Goal: Information Seeking & Learning: Check status

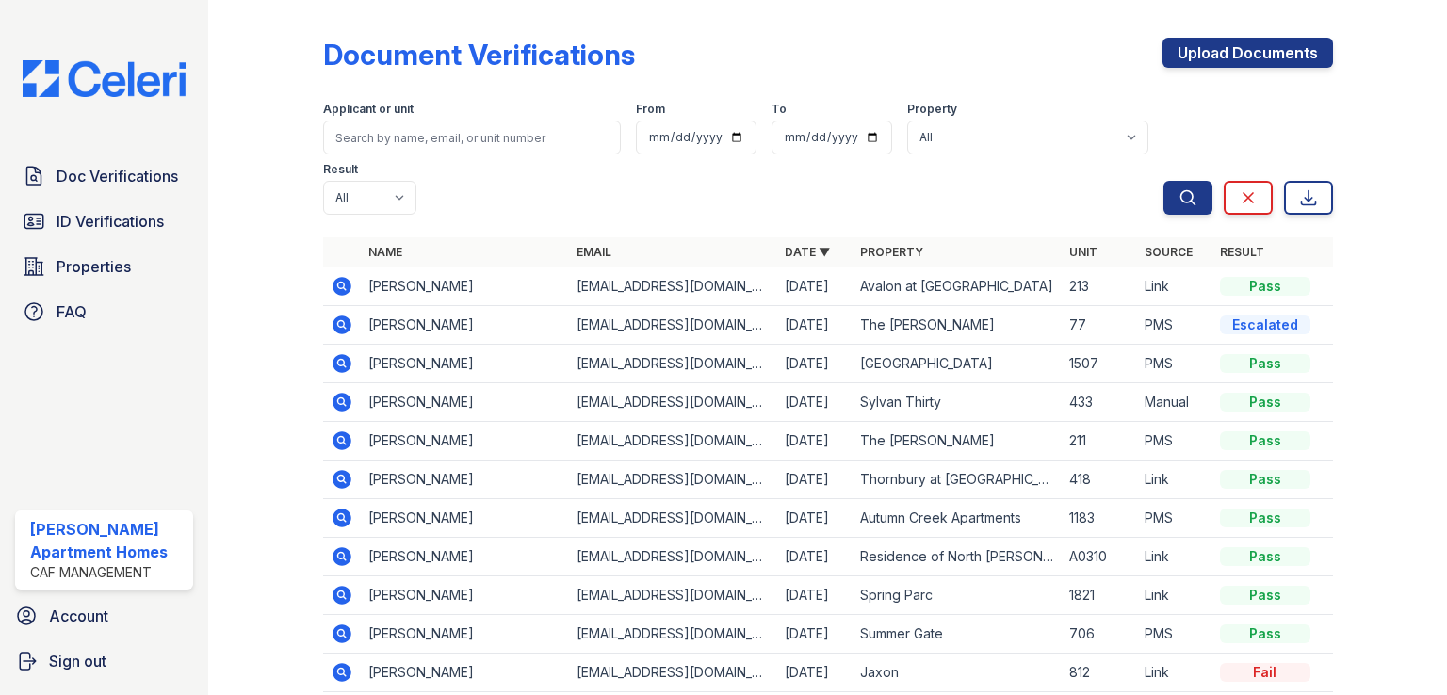
scroll to position [45, 0]
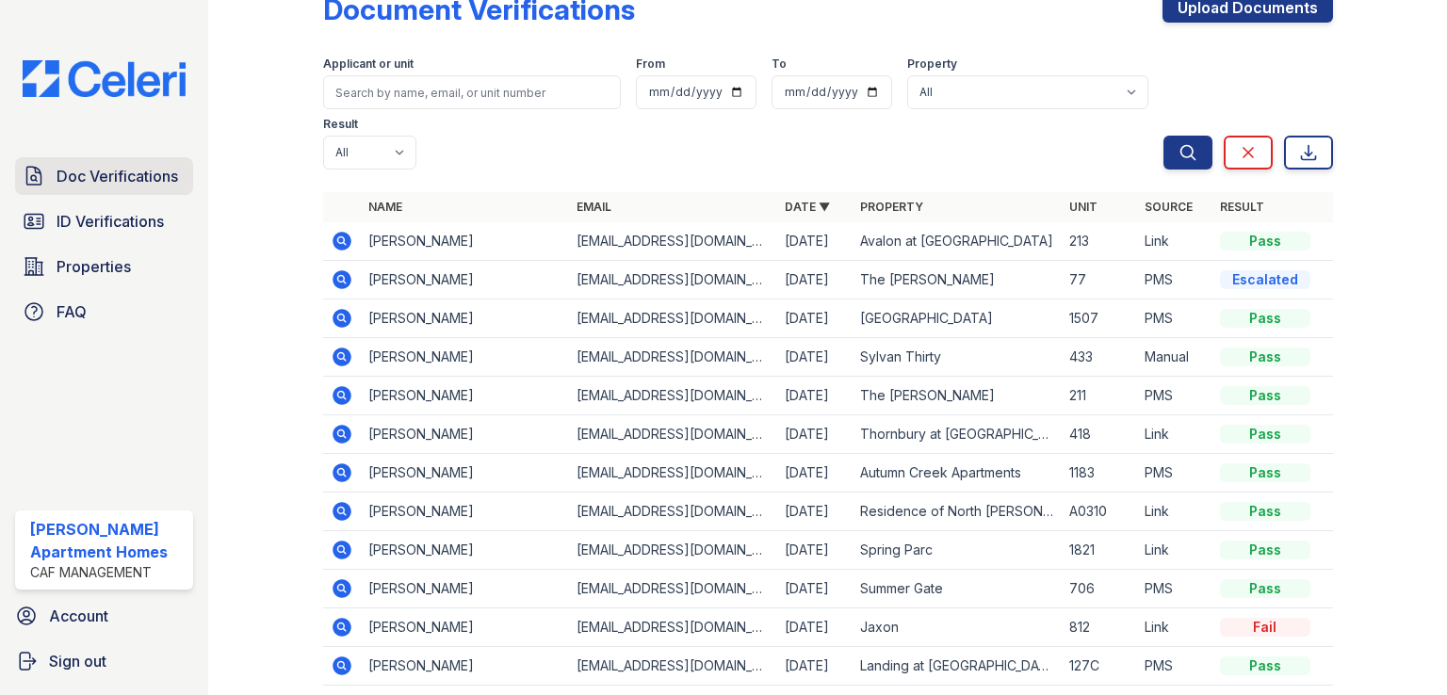
click at [139, 172] on span "Doc Verifications" at bounding box center [118, 176] width 122 height 23
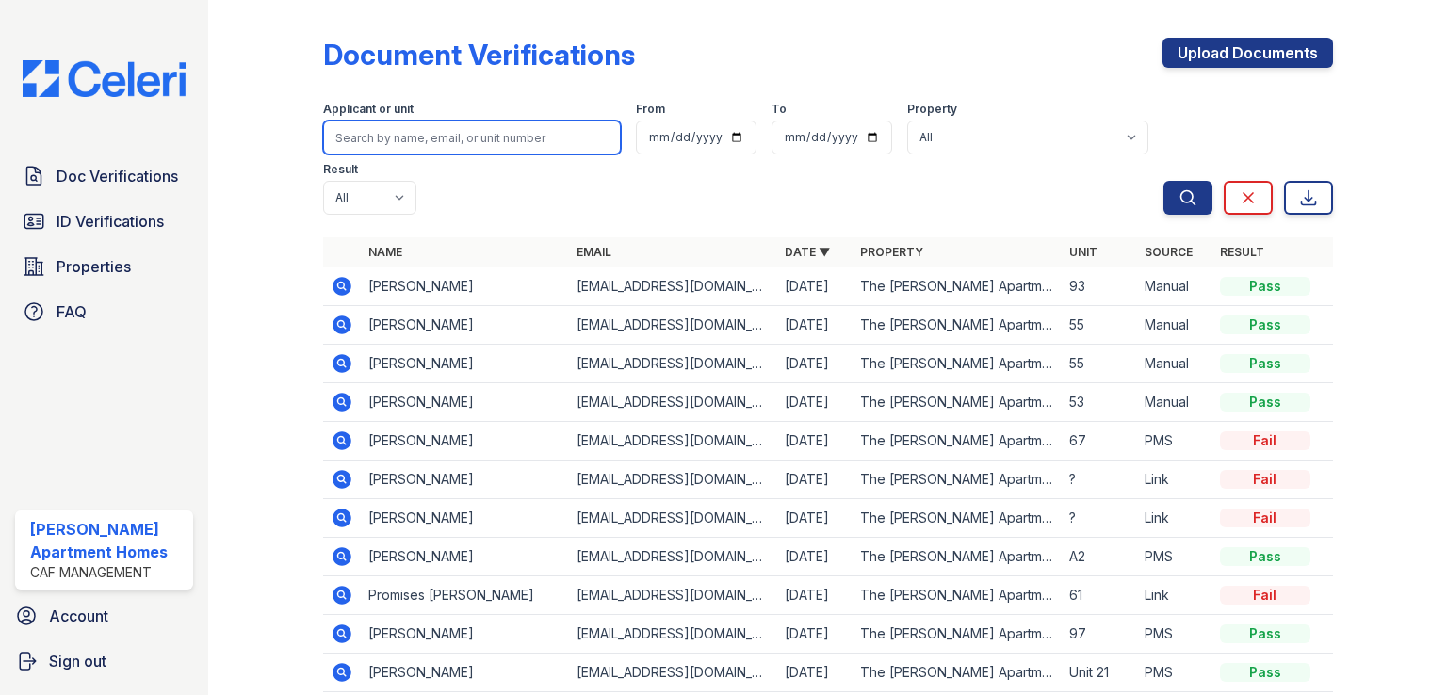
click at [466, 131] on input "search" at bounding box center [472, 138] width 298 height 34
type input "[PERSON_NAME]"
click at [1164, 181] on button "Search" at bounding box center [1188, 198] width 49 height 34
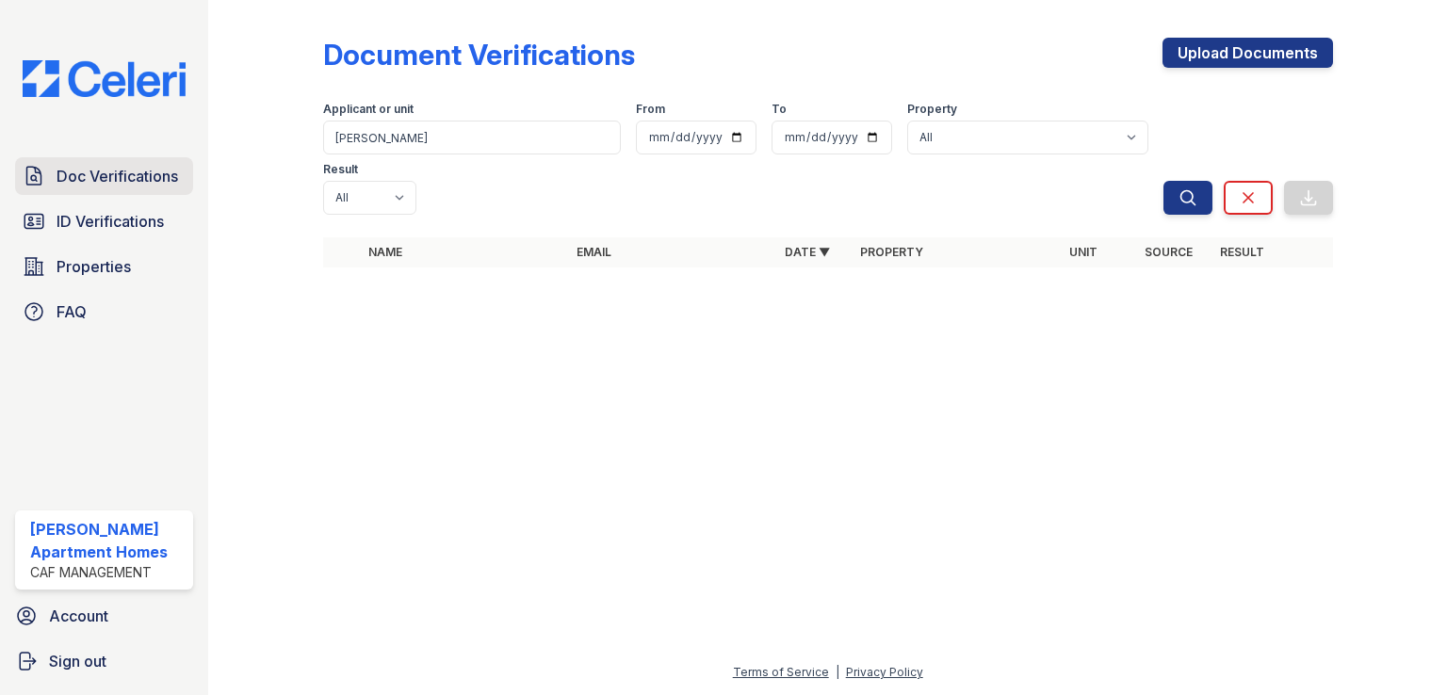
click at [113, 182] on span "Doc Verifications" at bounding box center [118, 176] width 122 height 23
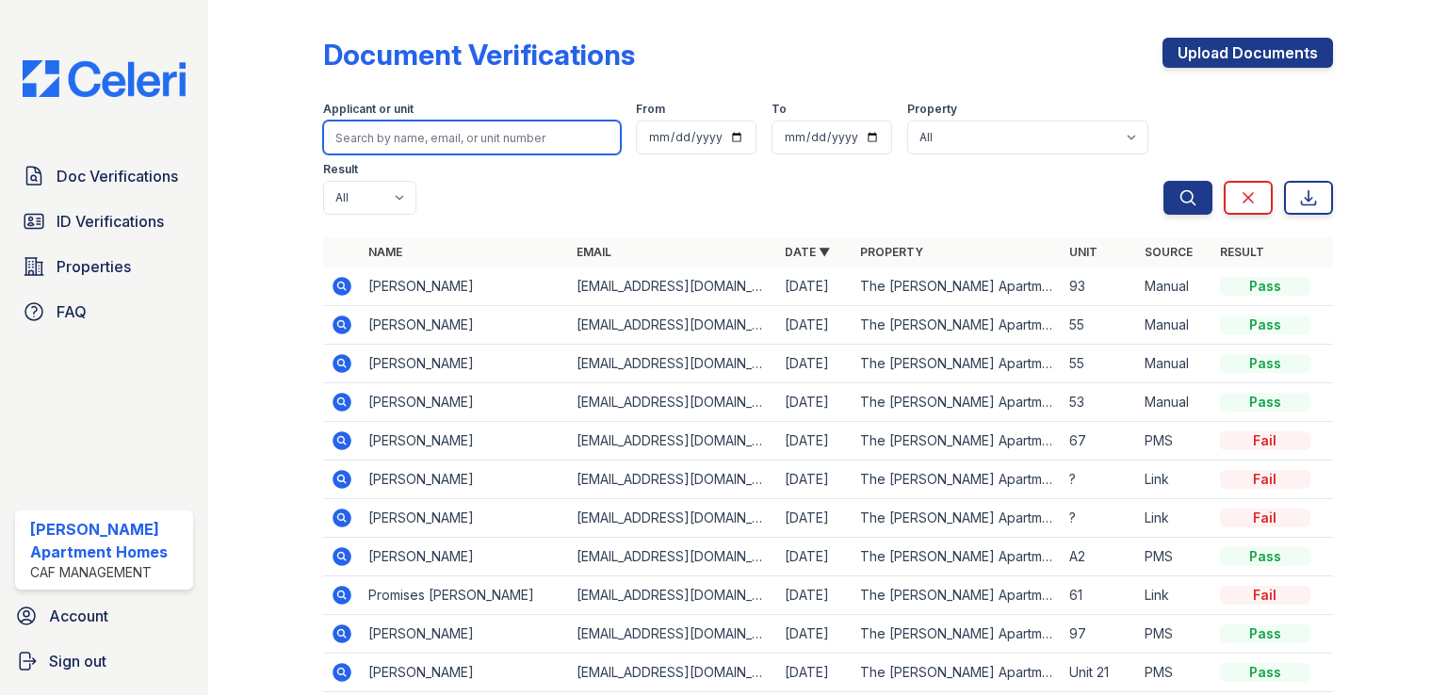
click at [384, 144] on input "search" at bounding box center [472, 138] width 298 height 34
type input "jordy"
click at [1164, 181] on button "Search" at bounding box center [1188, 198] width 49 height 34
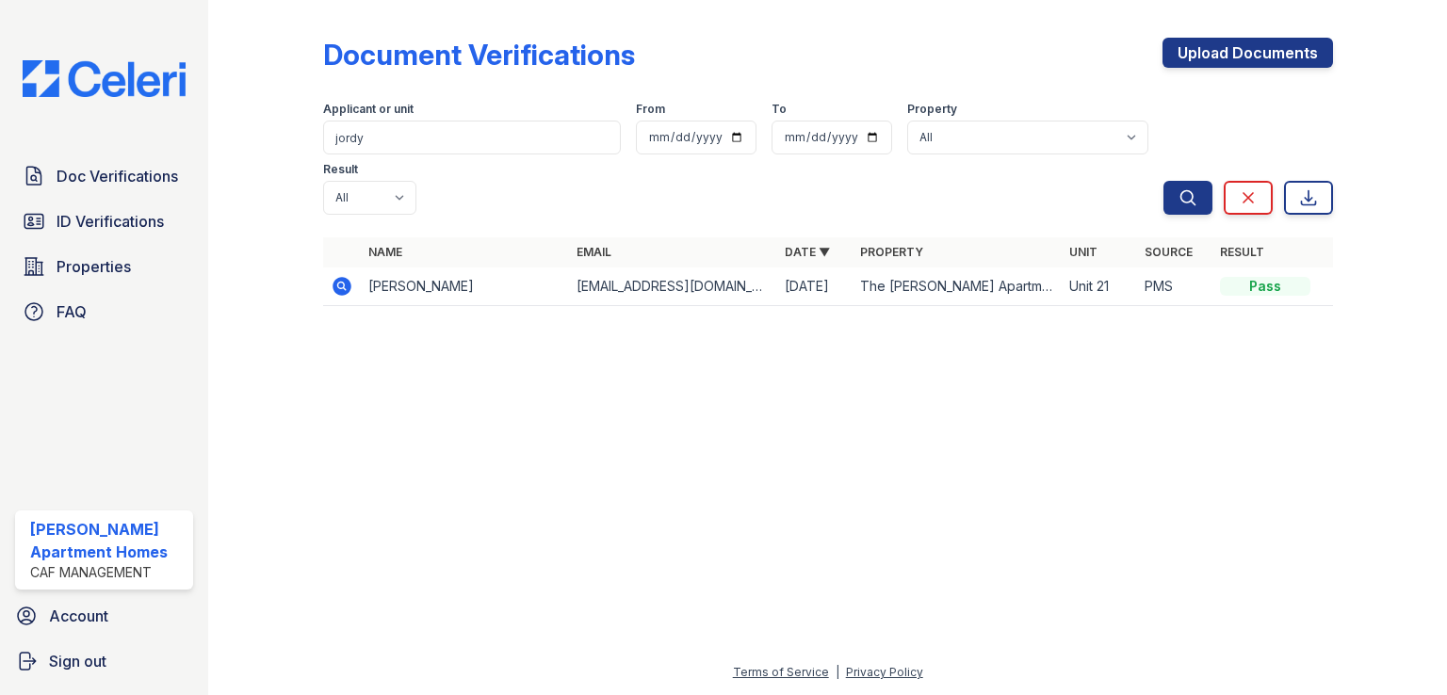
click at [338, 277] on icon at bounding box center [342, 286] width 19 height 19
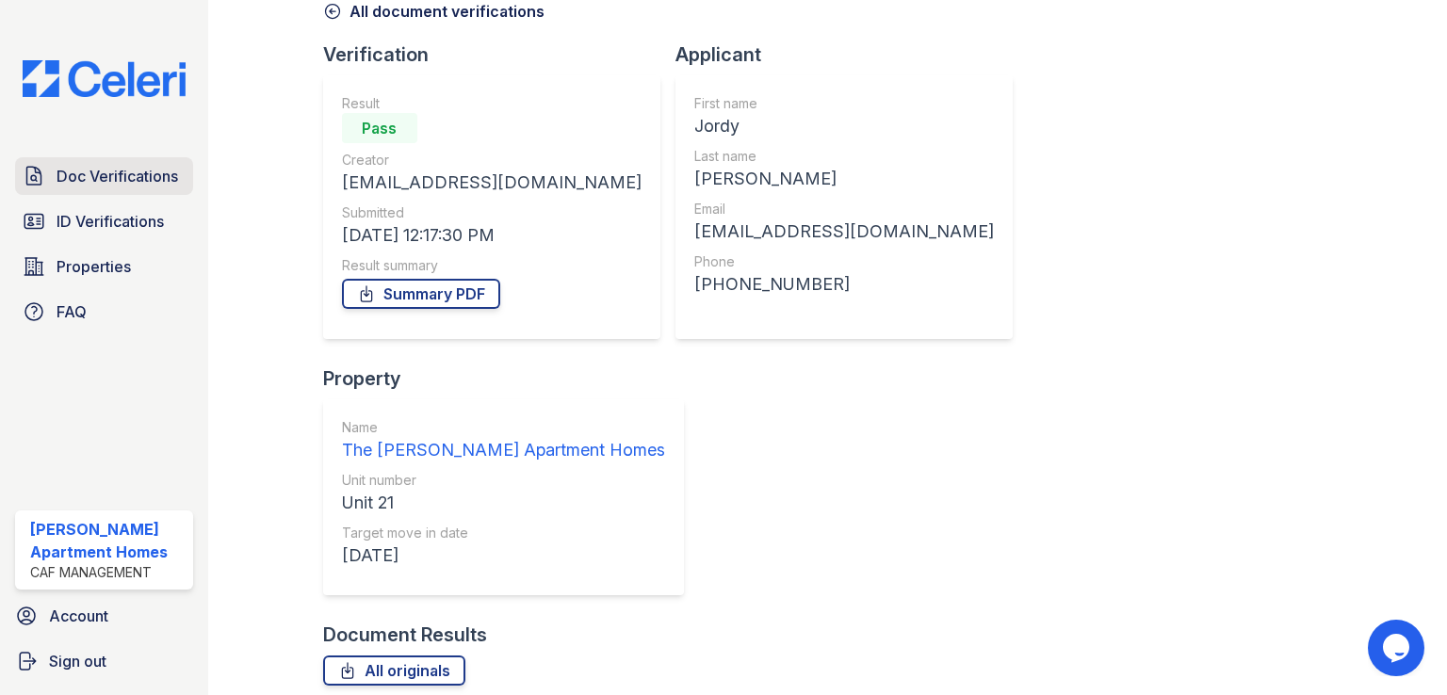
click at [139, 186] on span "Doc Verifications" at bounding box center [118, 176] width 122 height 23
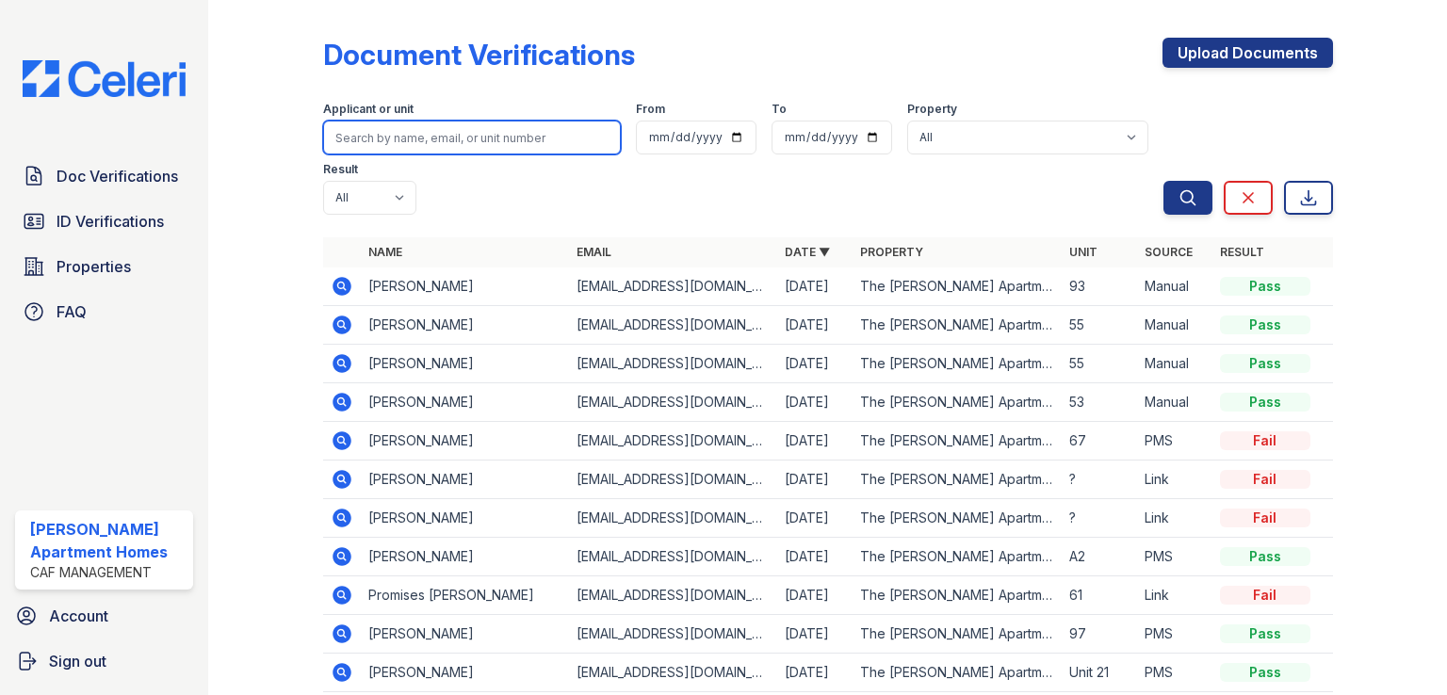
click at [402, 125] on input "search" at bounding box center [472, 138] width 298 height 34
type input "[PERSON_NAME]"
click at [1164, 181] on button "Search" at bounding box center [1188, 198] width 49 height 34
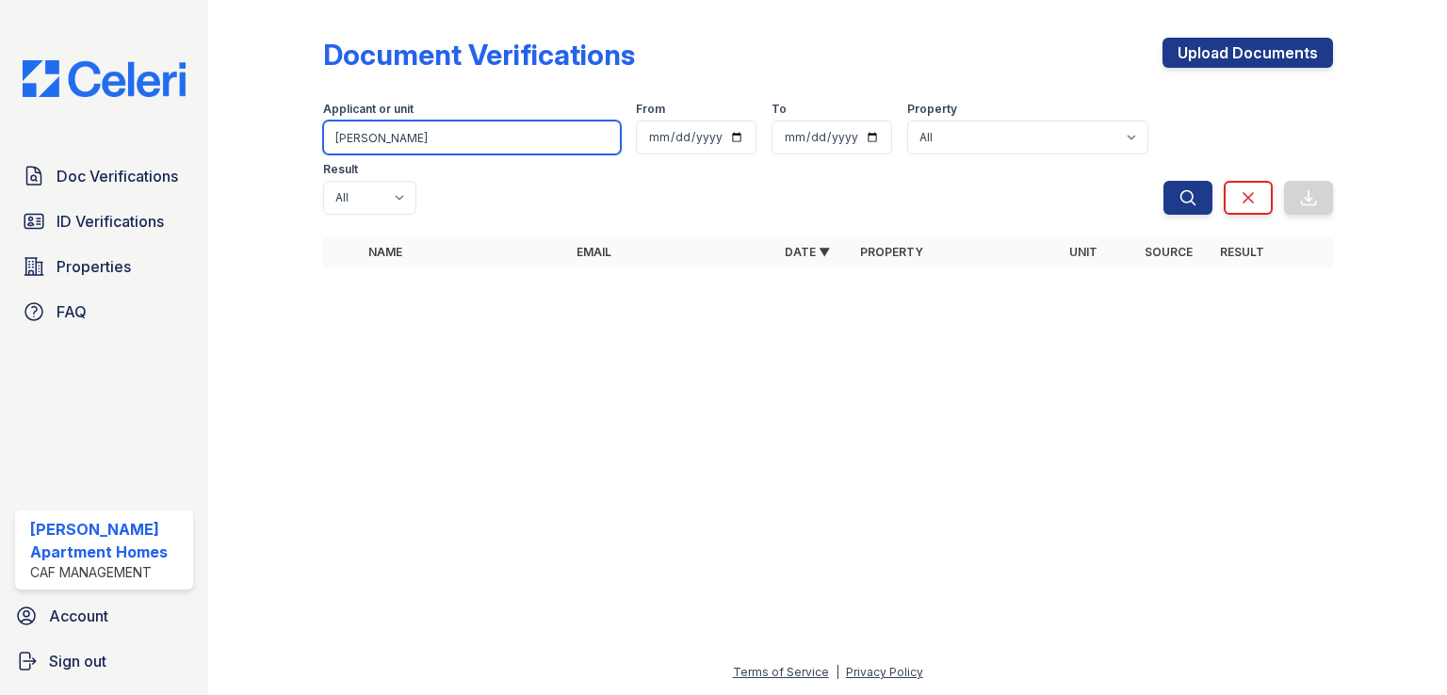
click at [402, 125] on input "[PERSON_NAME]" at bounding box center [472, 138] width 298 height 34
type input "j"
type input "[PERSON_NAME]"
click at [1164, 181] on button "Search" at bounding box center [1188, 198] width 49 height 34
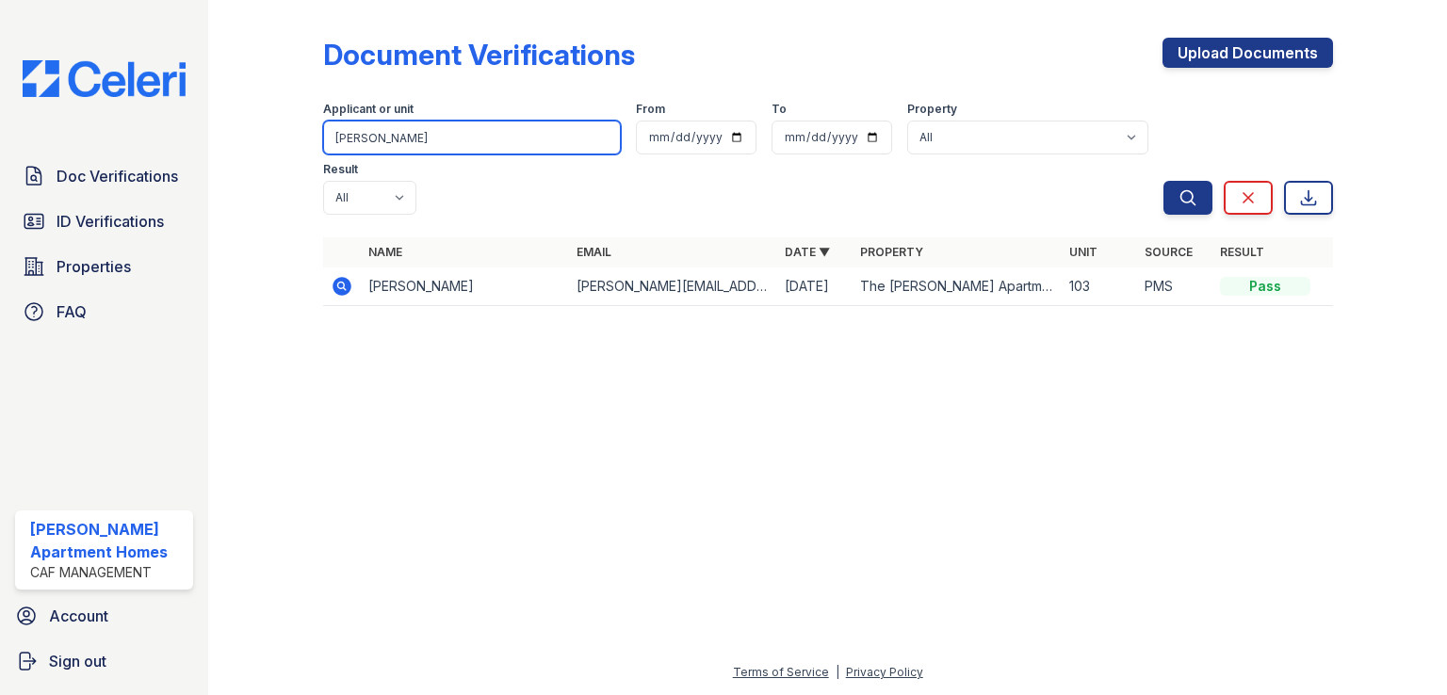
click at [494, 135] on input "[PERSON_NAME]" at bounding box center [472, 138] width 298 height 34
